Goal: Task Accomplishment & Management: Use online tool/utility

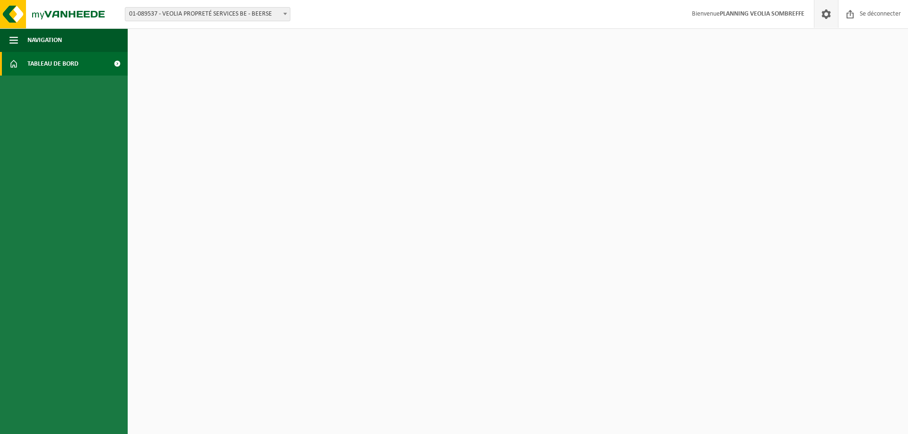
click at [828, 15] on span at bounding box center [826, 14] width 14 height 28
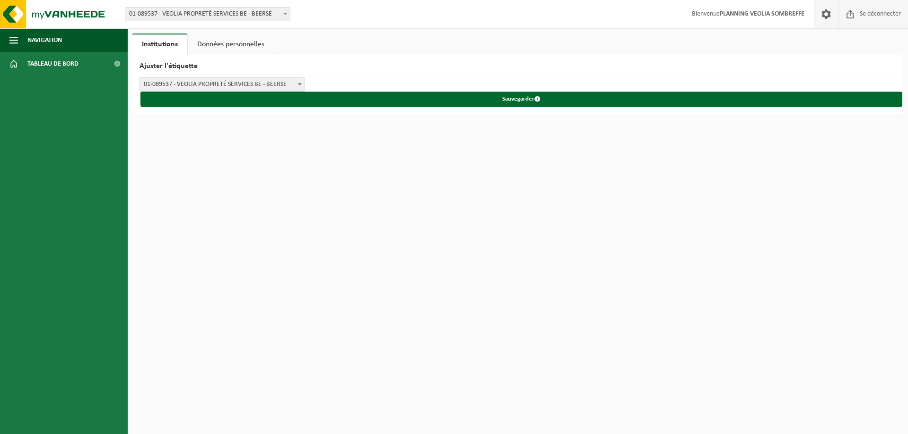
click at [864, 15] on font "Se déconnecter" at bounding box center [879, 13] width 41 height 7
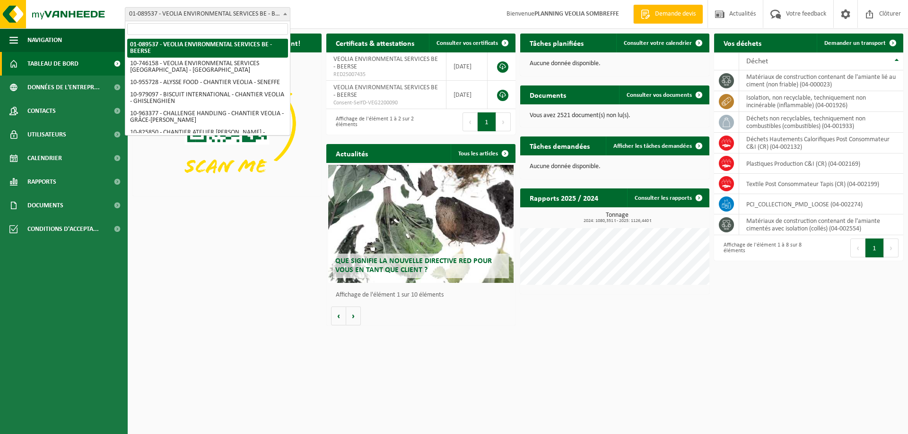
click at [209, 11] on span "01-089537 - VEOLIA ENVIRONMENTAL SERVICES BE - BEERSE" at bounding box center [207, 14] width 164 height 13
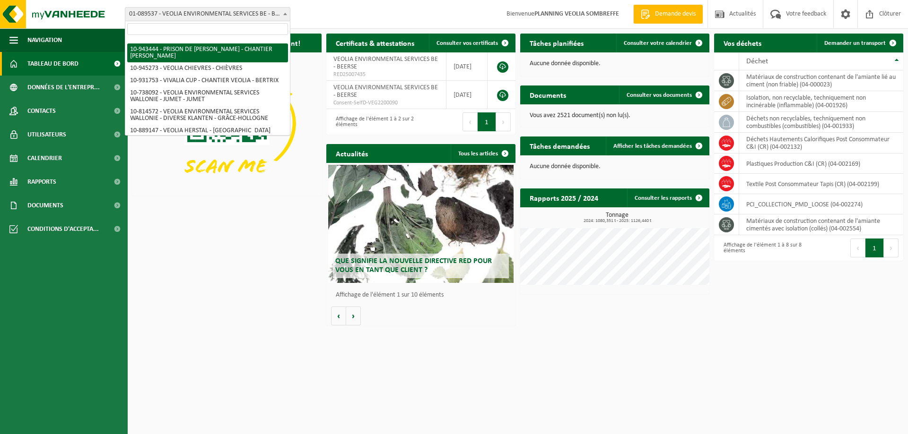
scroll to position [662, 0]
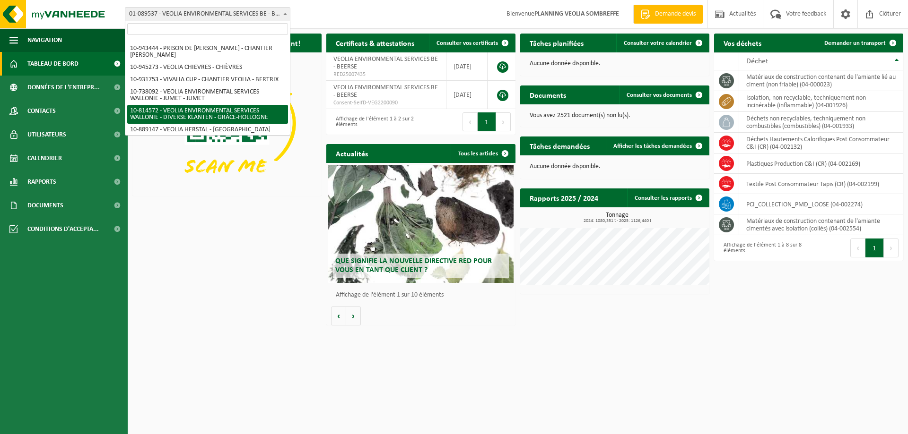
select select "37628"
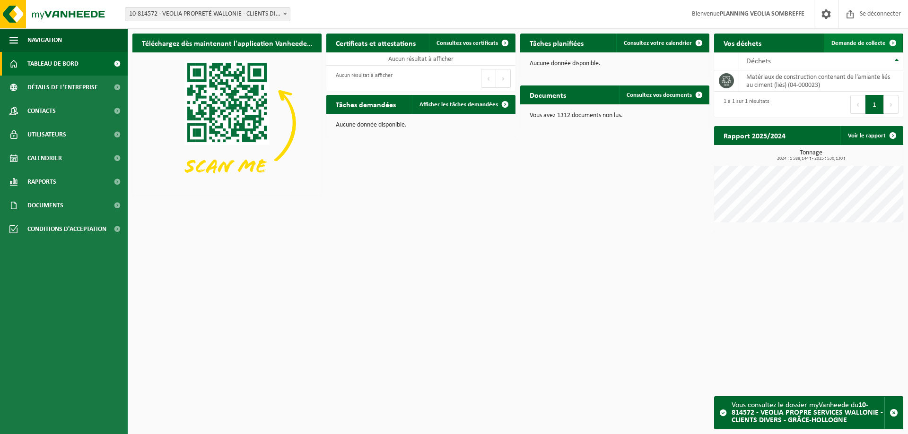
click at [853, 41] on font "Demande de collecte" at bounding box center [858, 43] width 54 height 6
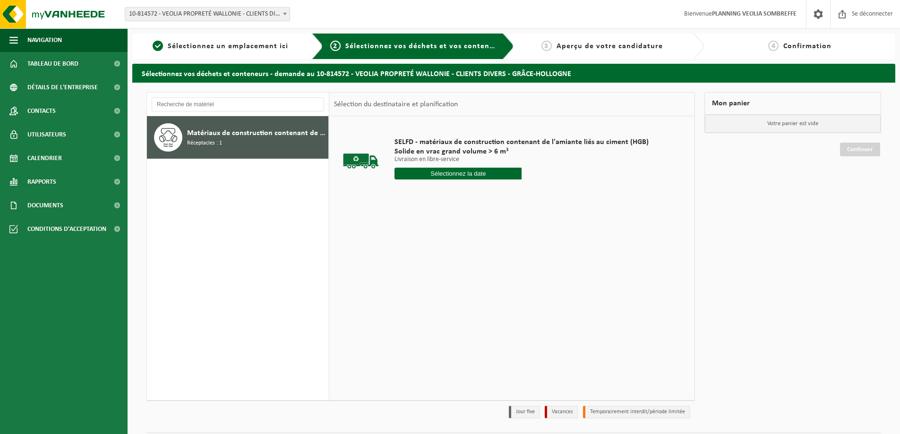
click at [439, 173] on input "text" at bounding box center [458, 174] width 127 height 12
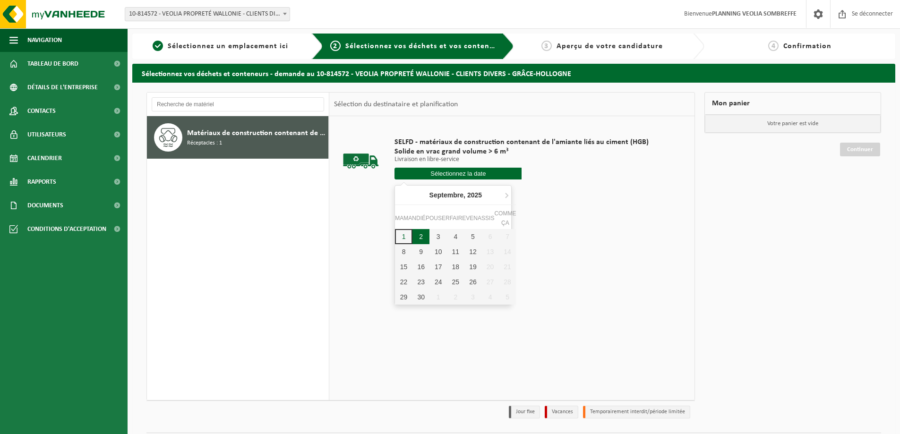
click at [424, 238] on div "2" at bounding box center [421, 236] width 17 height 15
type input "Van 2025-09-02"
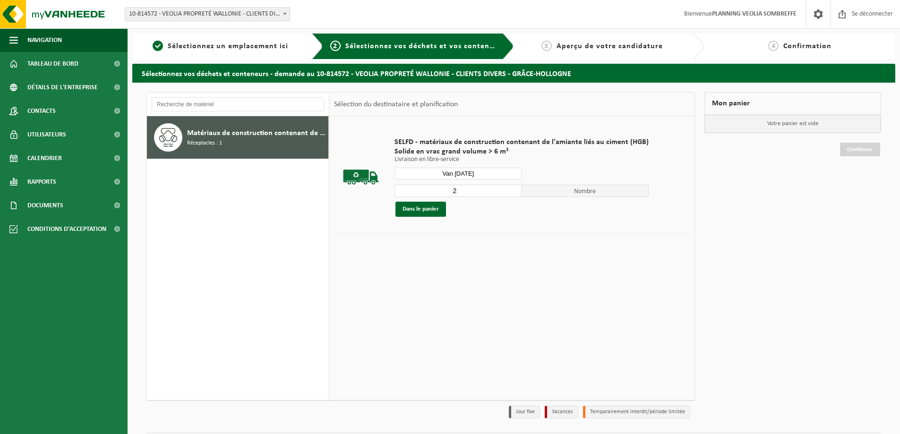
click at [510, 189] on input "2" at bounding box center [458, 191] width 127 height 12
click at [510, 189] on input "3" at bounding box center [458, 191] width 127 height 12
type input "4"
click at [511, 189] on input "4" at bounding box center [458, 191] width 127 height 12
click at [417, 212] on font "Dans le panier" at bounding box center [421, 209] width 36 height 6
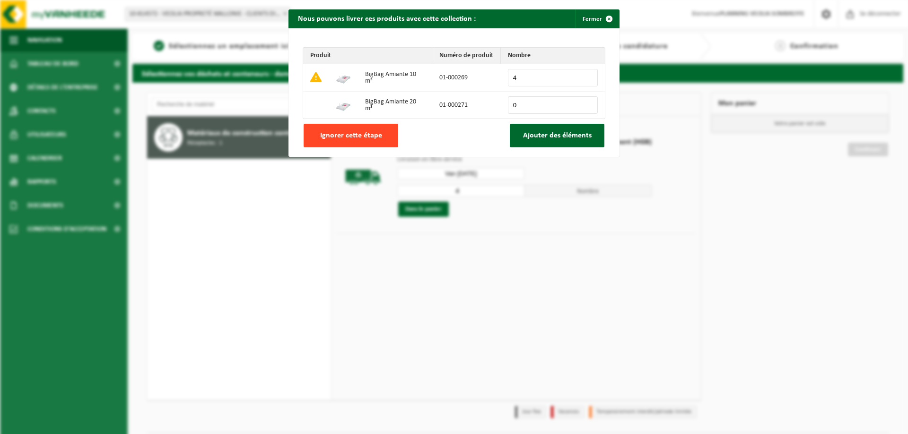
click at [361, 138] on font "Ignorer cette étape" at bounding box center [351, 136] width 62 height 8
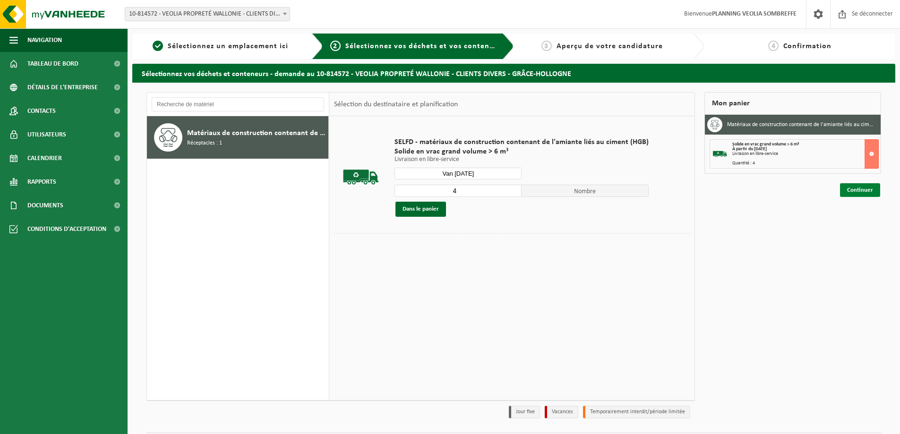
click at [854, 190] on font "Continuer" at bounding box center [860, 190] width 26 height 6
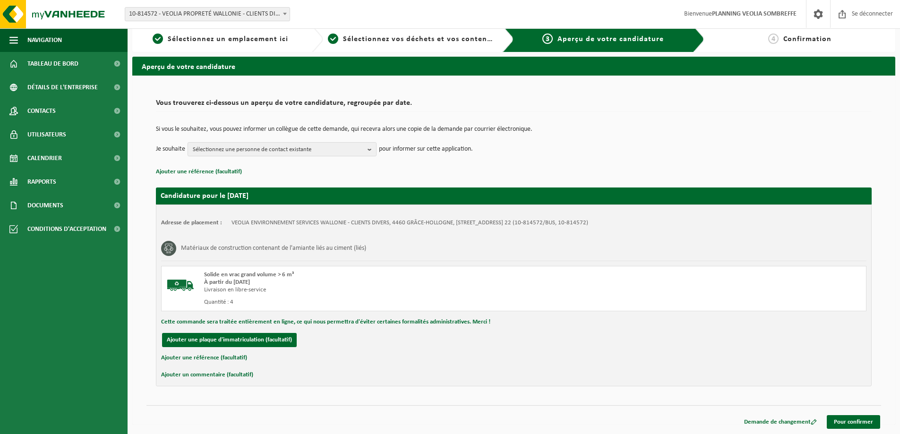
scroll to position [8, 0]
click at [849, 424] on font "Pour confirmer" at bounding box center [853, 422] width 39 height 6
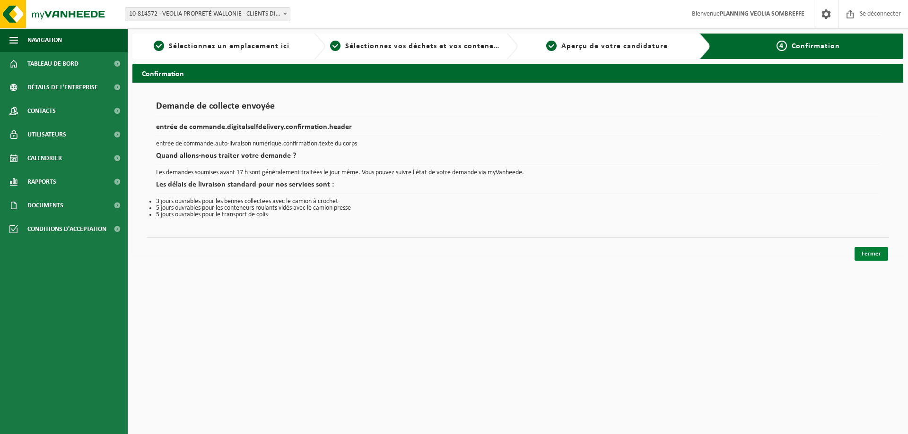
click at [884, 258] on link "Fermer" at bounding box center [871, 254] width 34 height 14
